Goal: Navigation & Orientation: Find specific page/section

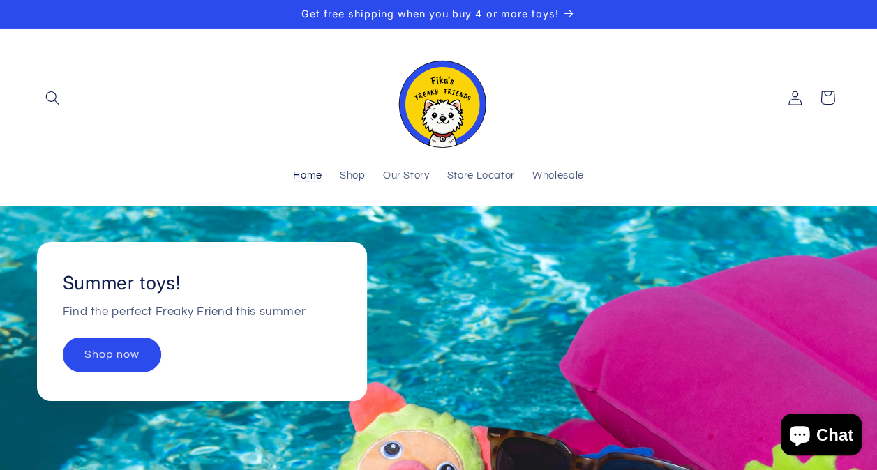
scroll to position [7, 0]
click at [362, 175] on span "Shop" at bounding box center [353, 176] width 26 height 13
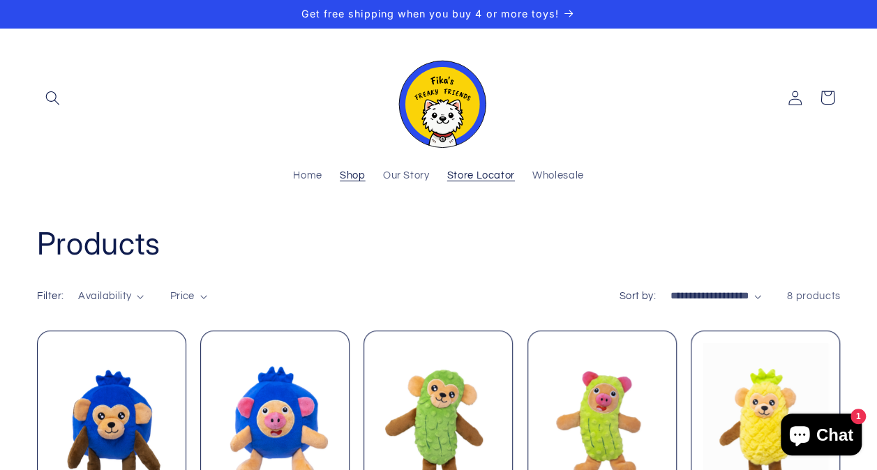
click at [481, 177] on span "Store Locator" at bounding box center [481, 176] width 68 height 13
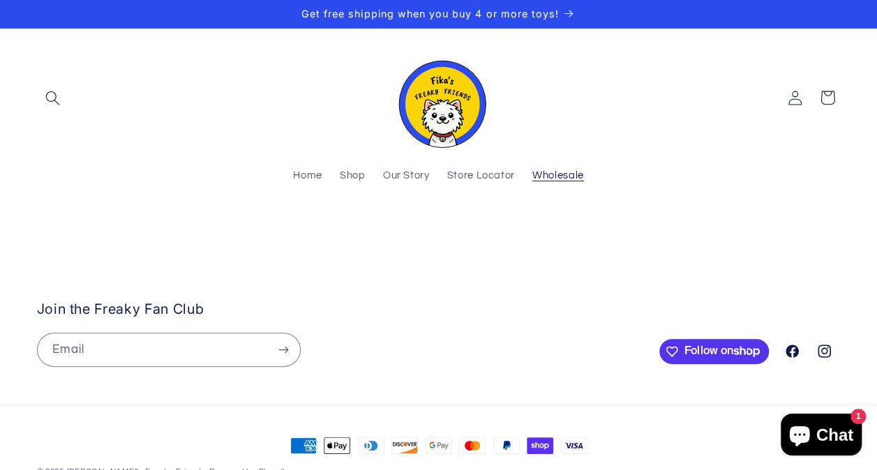
click at [570, 174] on span "Wholesale" at bounding box center [559, 176] width 52 height 13
